Goal: Information Seeking & Learning: Learn about a topic

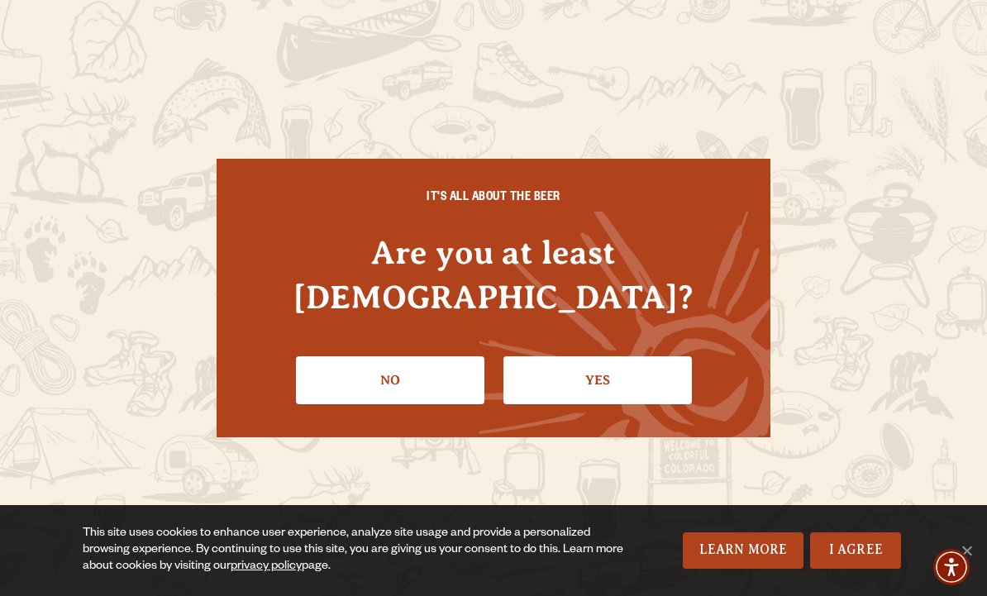
click at [615, 356] on link "Yes" at bounding box center [597, 380] width 188 height 48
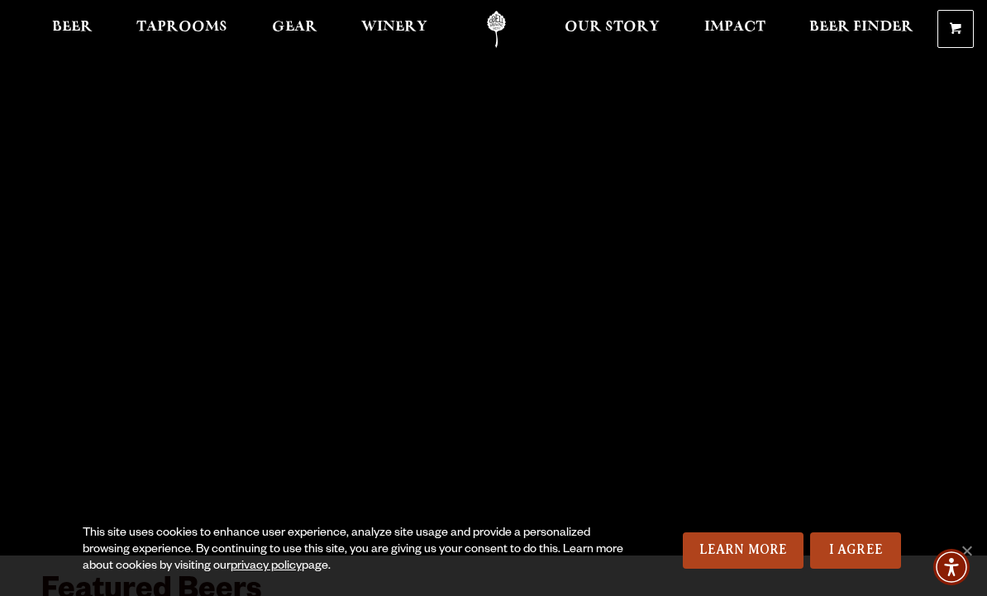
click at [868, 559] on link "I Agree" at bounding box center [855, 550] width 91 height 36
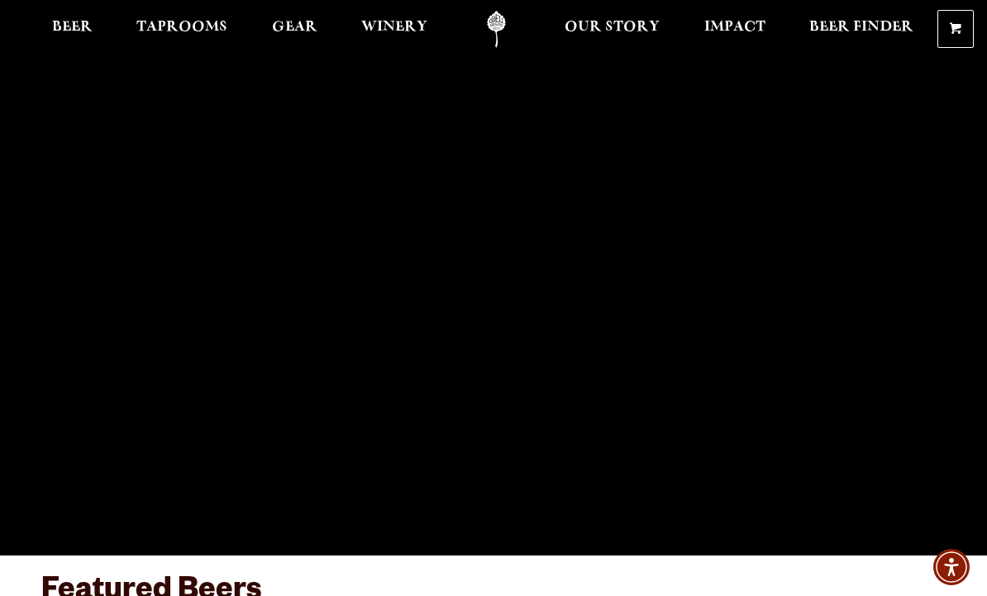
click at [184, 29] on span "Taprooms" at bounding box center [181, 27] width 91 height 13
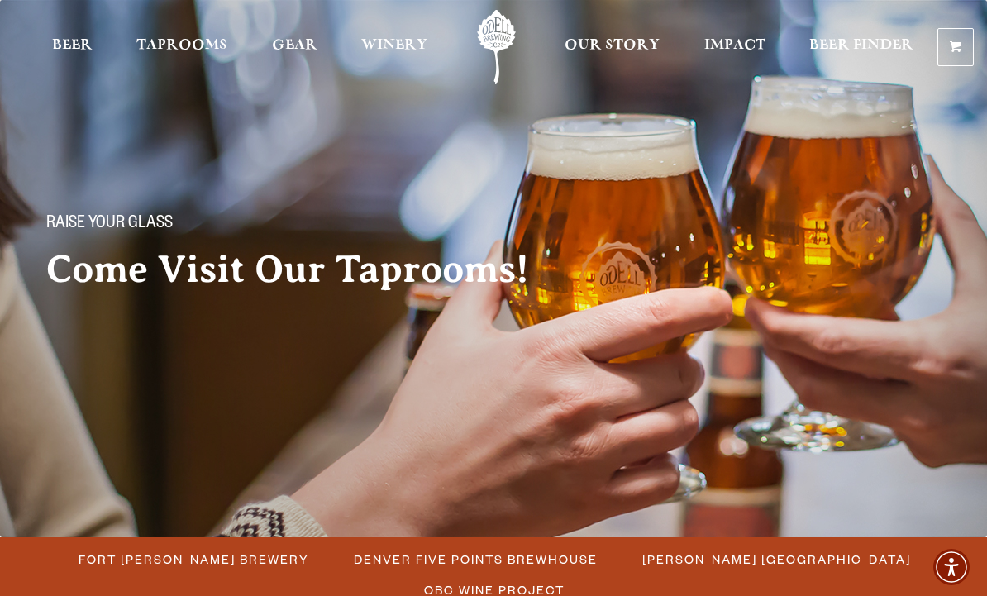
click at [183, 38] on link "Taprooms" at bounding box center [182, 47] width 112 height 74
click at [388, 47] on span "Winery" at bounding box center [394, 45] width 66 height 13
click at [606, 41] on span "Our Story" at bounding box center [611, 45] width 95 height 13
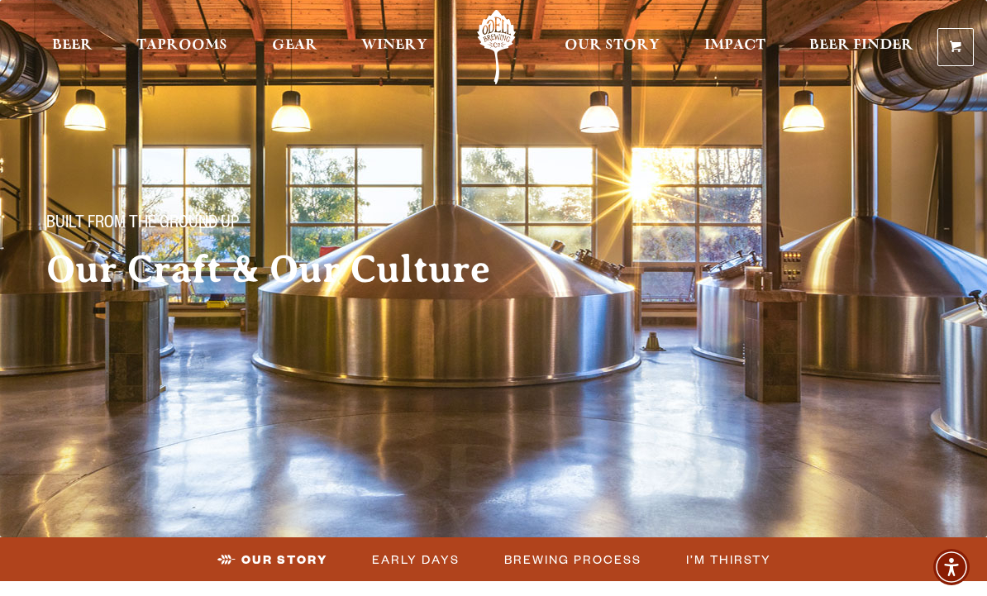
click at [492, 32] on link "Odell Home" at bounding box center [496, 47] width 62 height 74
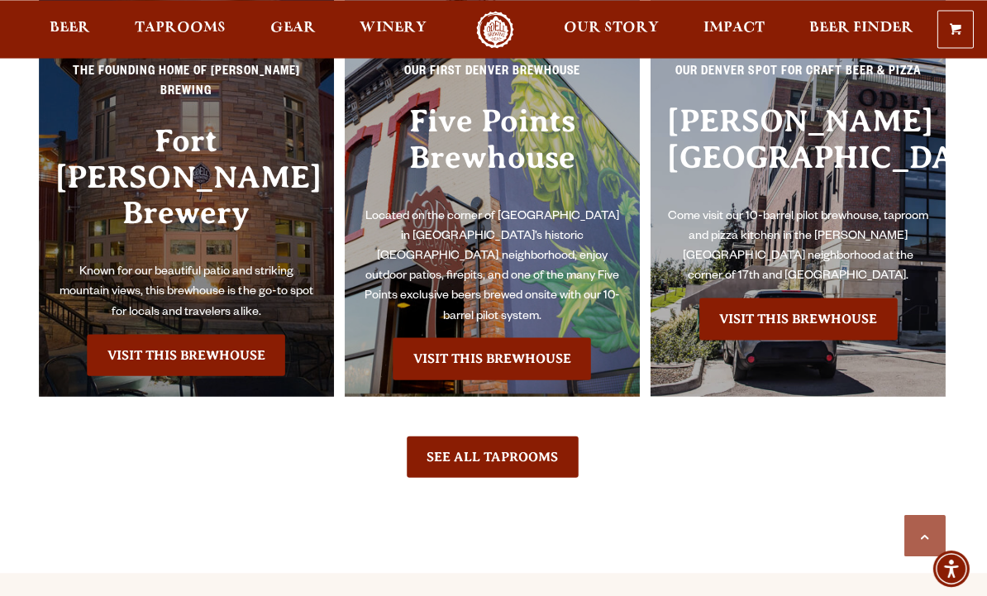
scroll to position [3467, 0]
click at [190, 334] on link "Visit this Brewhouse" at bounding box center [187, 354] width 197 height 41
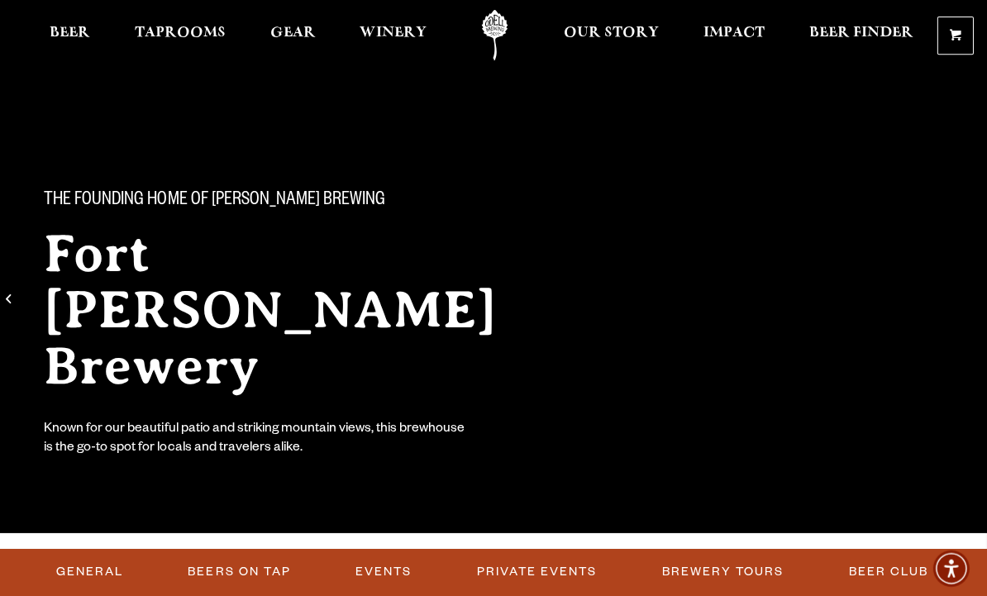
scroll to position [25, 0]
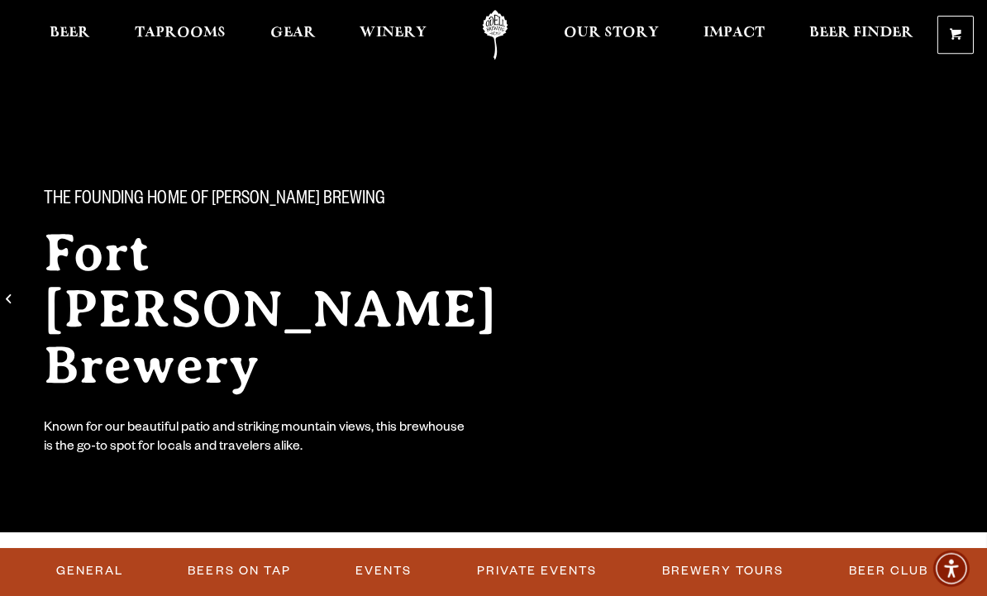
click at [386, 571] on link "Events" at bounding box center [384, 569] width 69 height 38
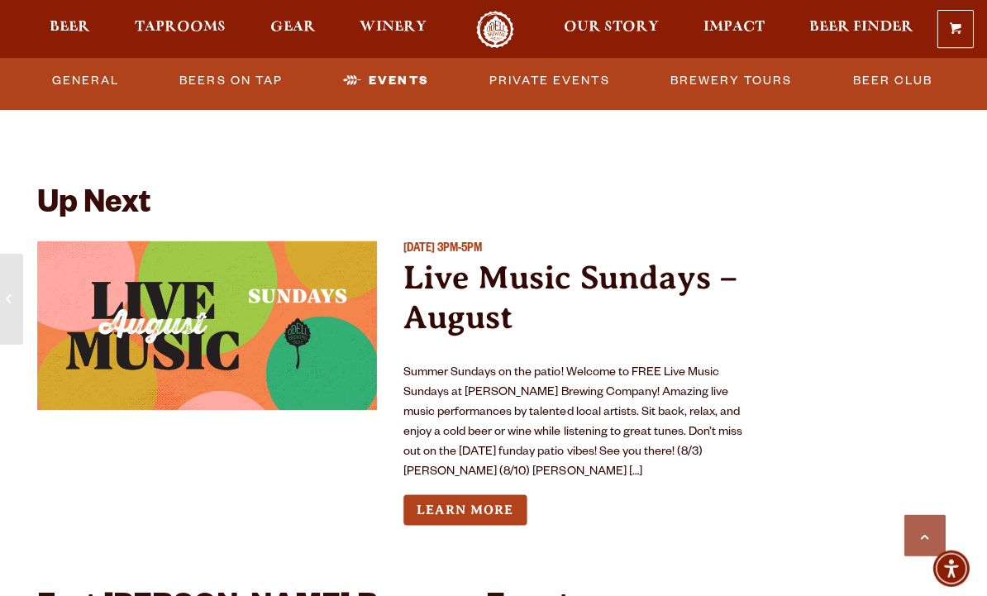
scroll to position [3543, 0]
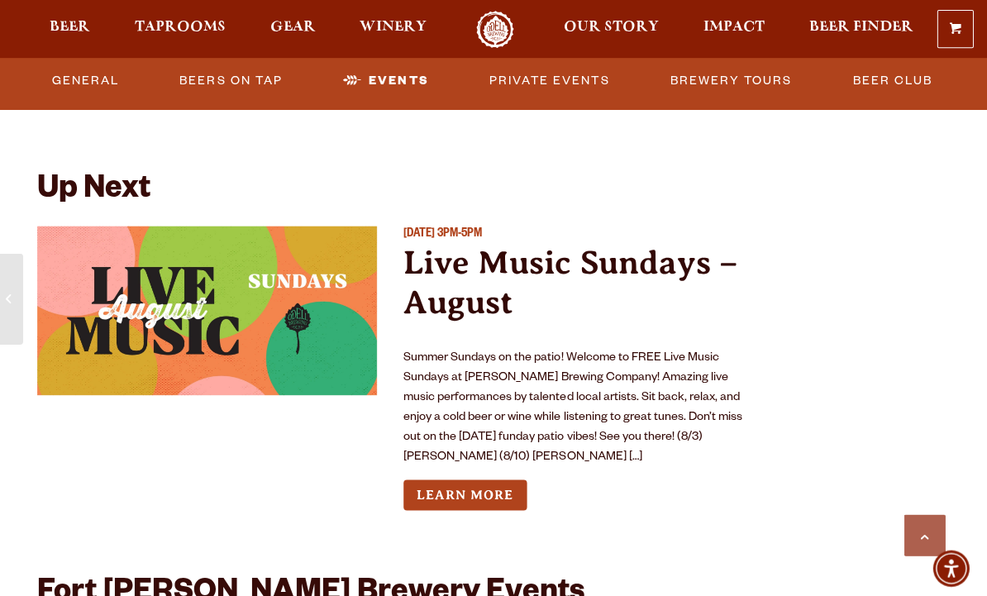
click at [450, 445] on div "Sunday August 17, 2025 3PM-5PM Live Music Sundays – August Summer Sundays on th…" at bounding box center [574, 381] width 339 height 310
click at [461, 478] on link "Learn More" at bounding box center [466, 493] width 123 height 31
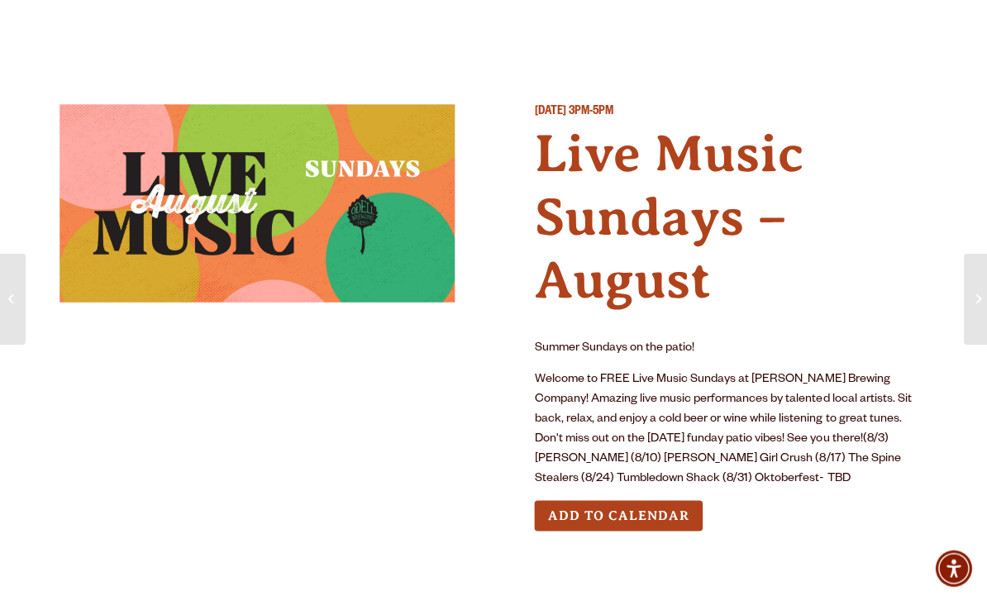
click at [640, 506] on button "Add to Calendar" at bounding box center [617, 514] width 168 height 31
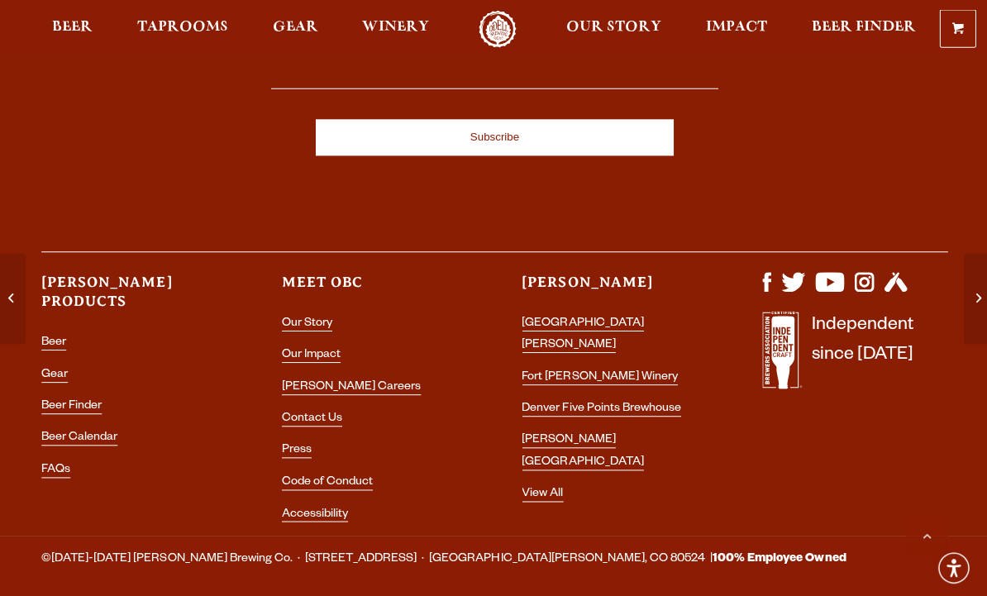
scroll to position [1628, 0]
click at [55, 463] on link "FAQs" at bounding box center [55, 470] width 29 height 14
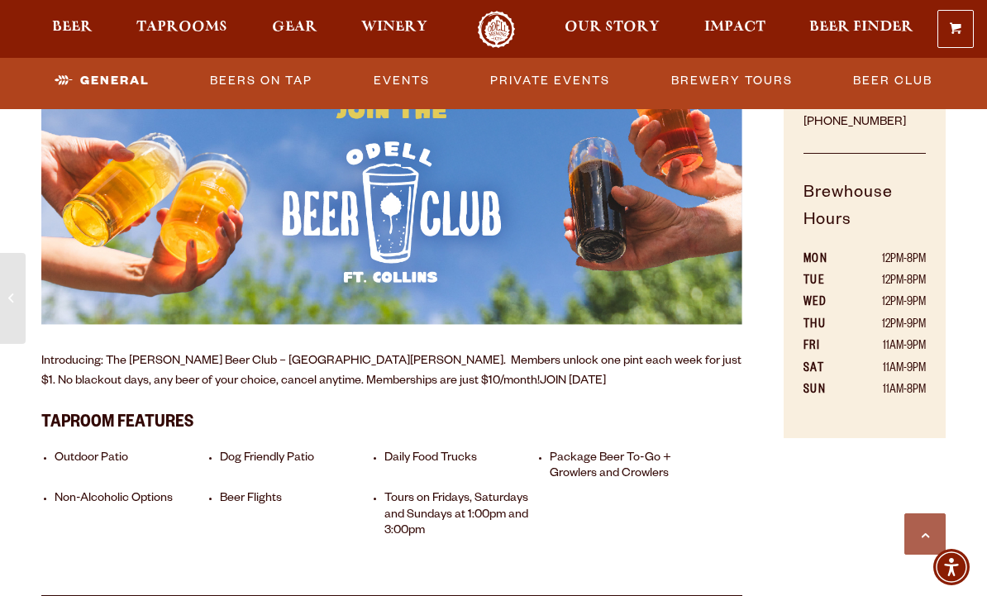
scroll to position [877, 0]
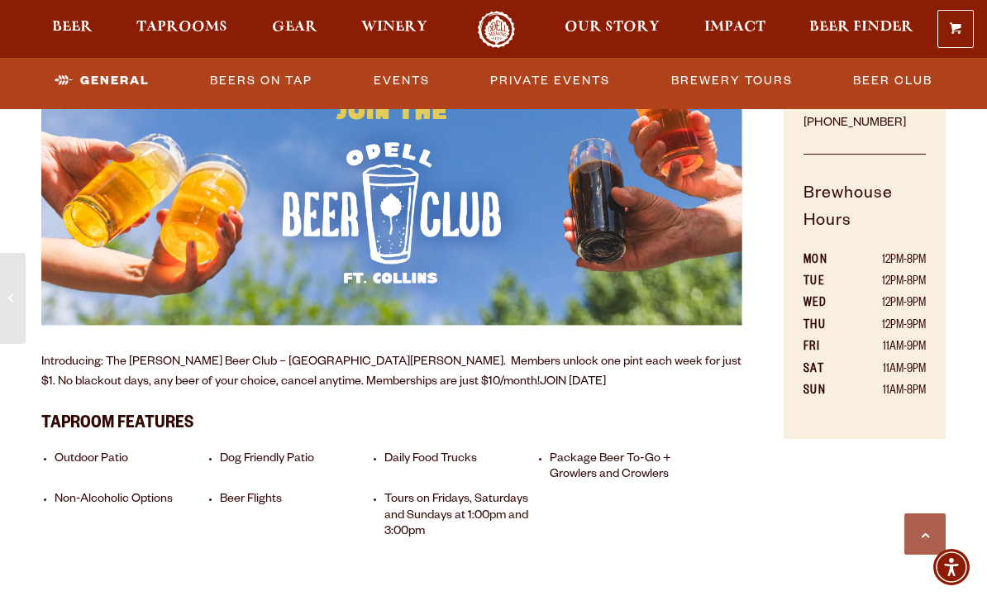
click at [439, 457] on li "Daily Food Trucks" at bounding box center [463, 467] width 158 height 31
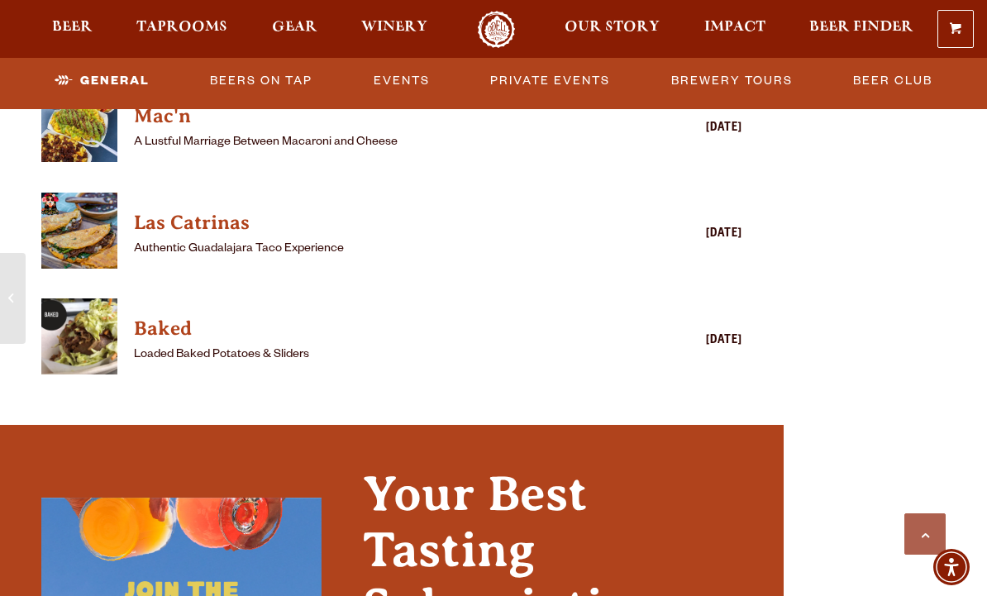
scroll to position [2128, 0]
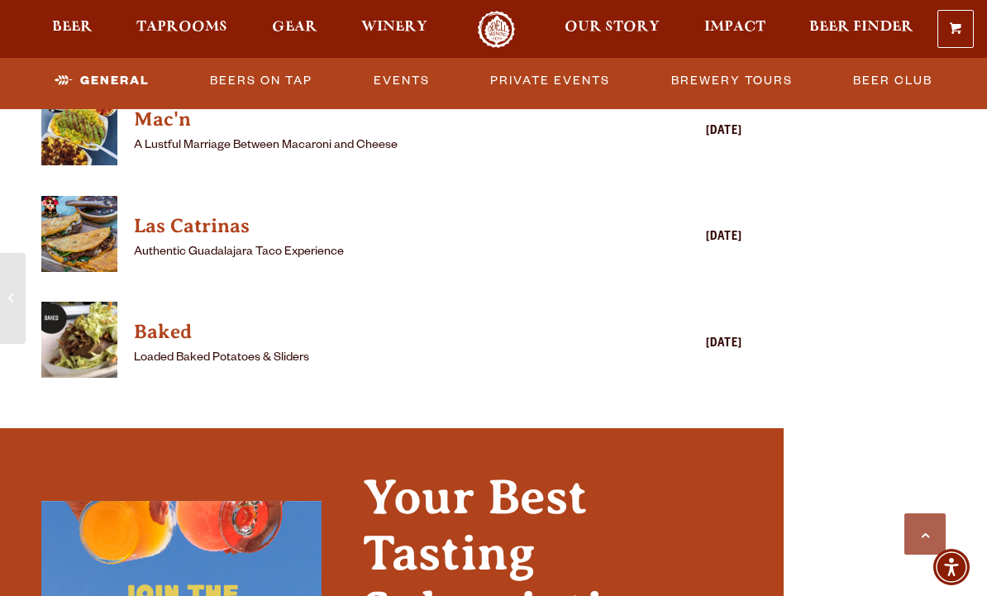
click at [79, 328] on img "View Baked details (opens in a new window)" at bounding box center [79, 340] width 76 height 76
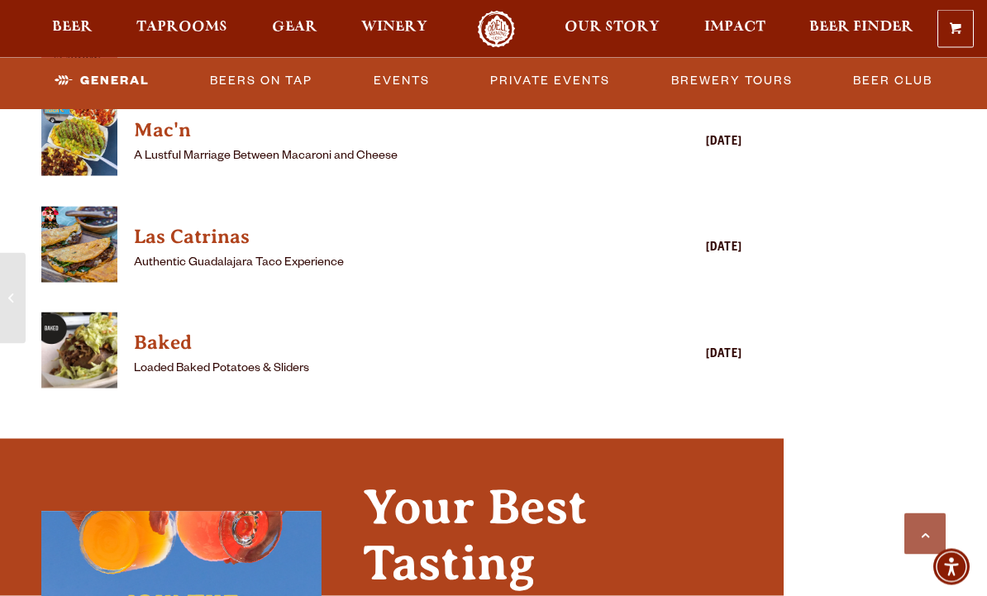
scroll to position [2118, 0]
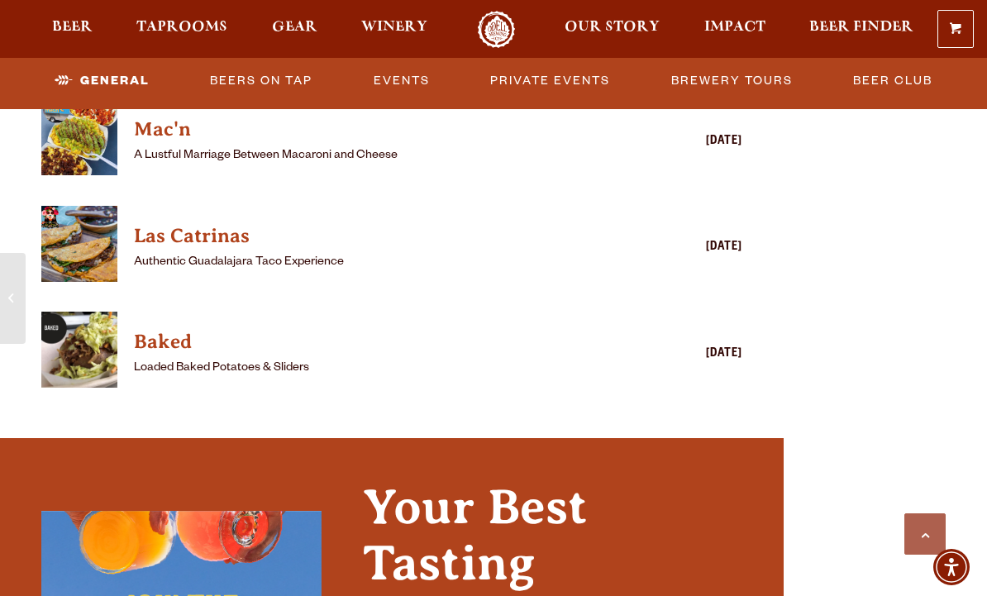
click at [730, 27] on span "Impact" at bounding box center [734, 27] width 61 height 13
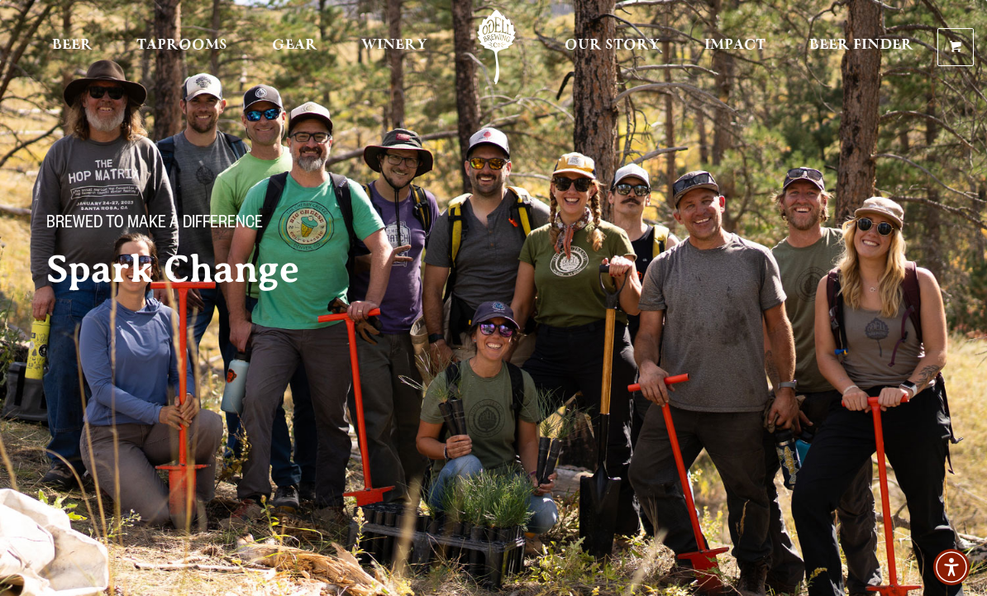
click at [411, 40] on span "Winery" at bounding box center [394, 45] width 66 height 13
